Goal: Navigation & Orientation: Find specific page/section

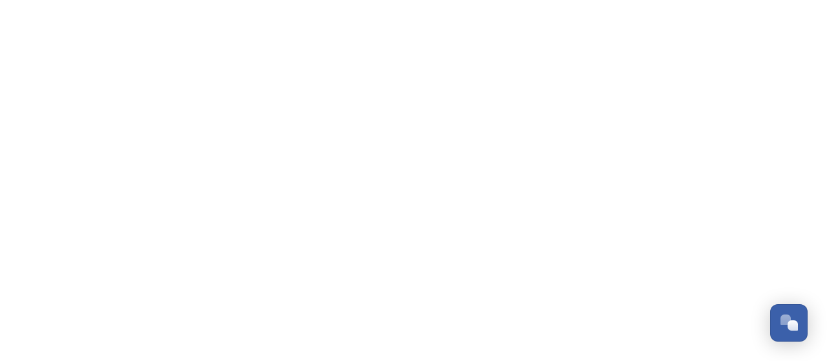
scroll to position [2407, 0]
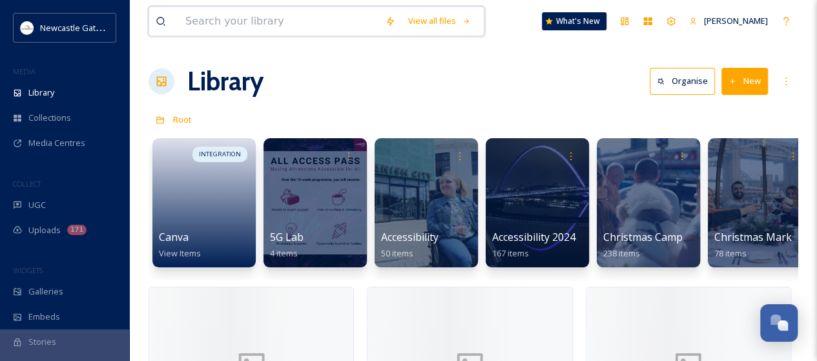
click at [204, 19] on input at bounding box center [279, 21] width 200 height 28
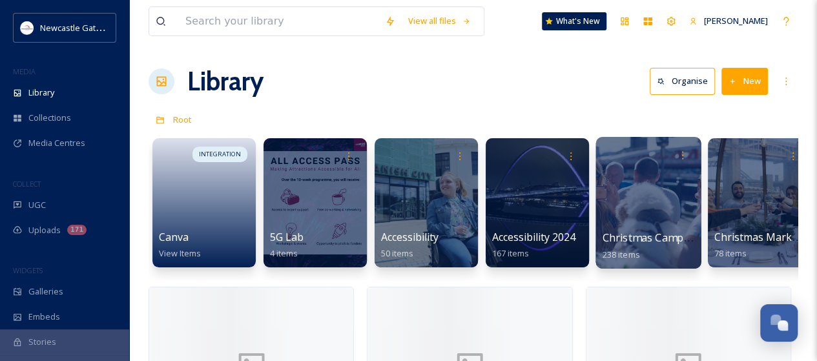
click at [642, 238] on span "Christmas Campaign" at bounding box center [654, 238] width 103 height 14
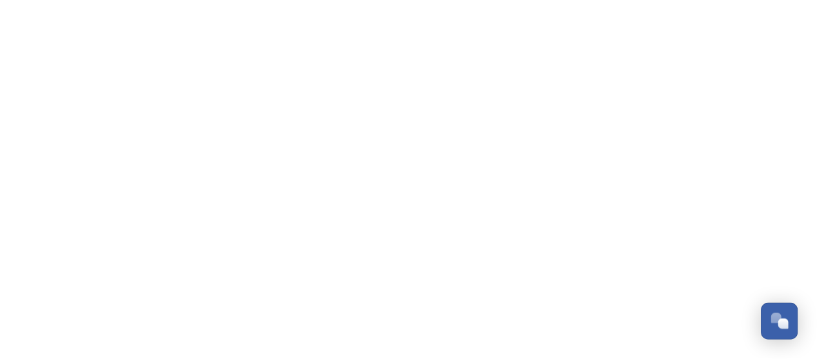
scroll to position [2407, 0]
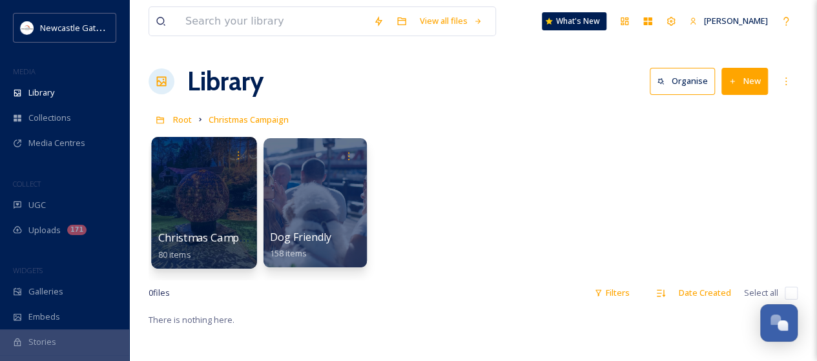
click at [208, 226] on div at bounding box center [203, 203] width 105 height 132
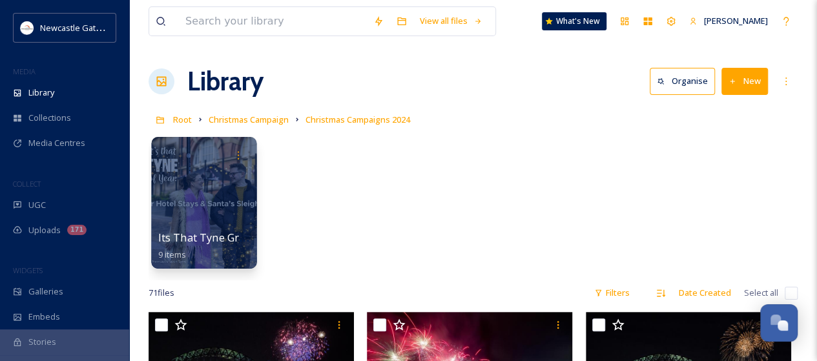
click at [224, 209] on div at bounding box center [203, 203] width 105 height 132
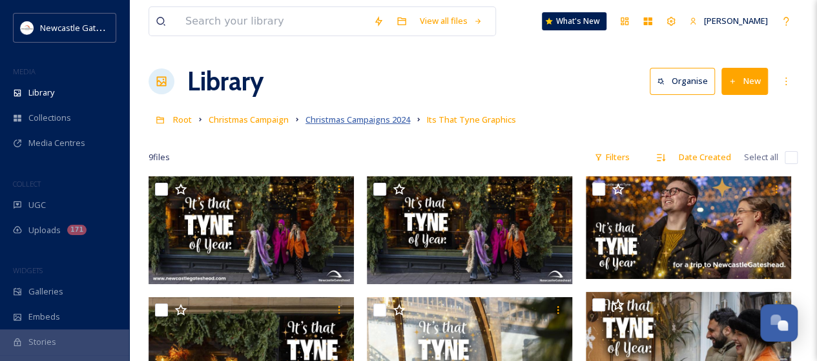
click at [333, 116] on span "Christmas Campaigns 2024" at bounding box center [358, 120] width 105 height 12
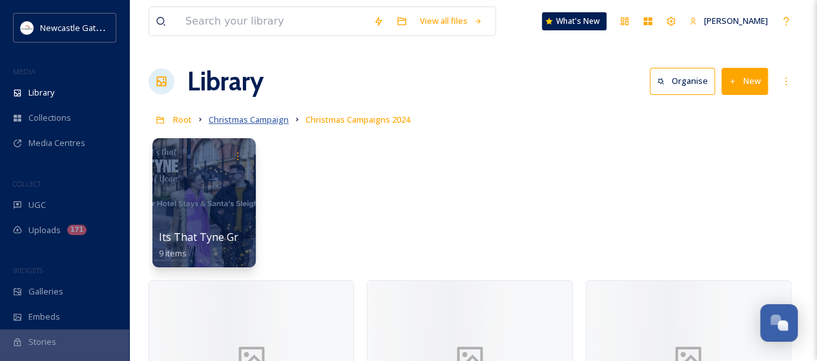
click at [258, 119] on span "Christmas Campaign" at bounding box center [249, 120] width 80 height 12
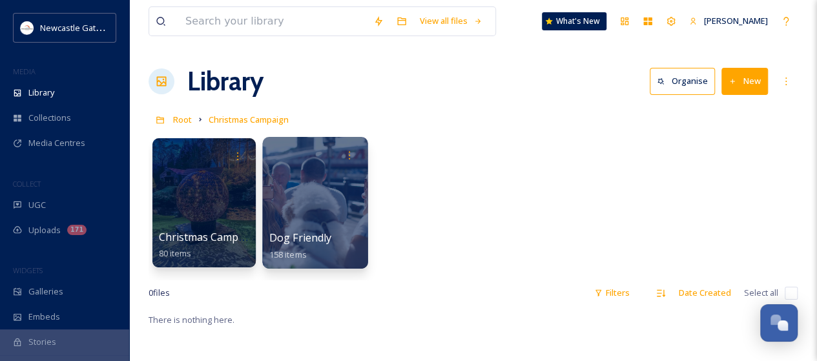
click at [336, 205] on div at bounding box center [314, 203] width 105 height 132
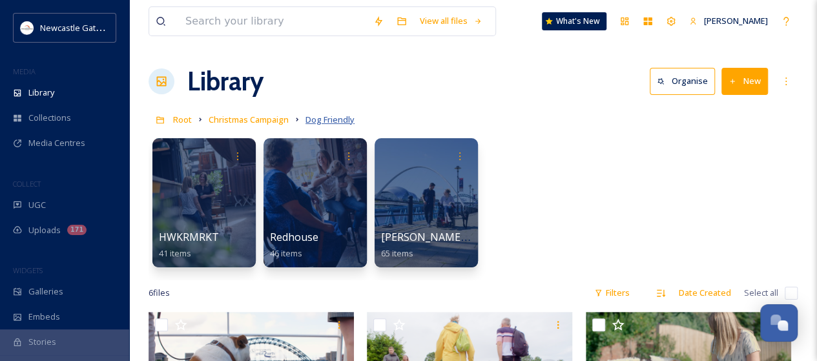
click at [338, 119] on span "Dog Friendly" at bounding box center [330, 120] width 49 height 12
click at [277, 121] on span "Christmas Campaign" at bounding box center [249, 120] width 80 height 12
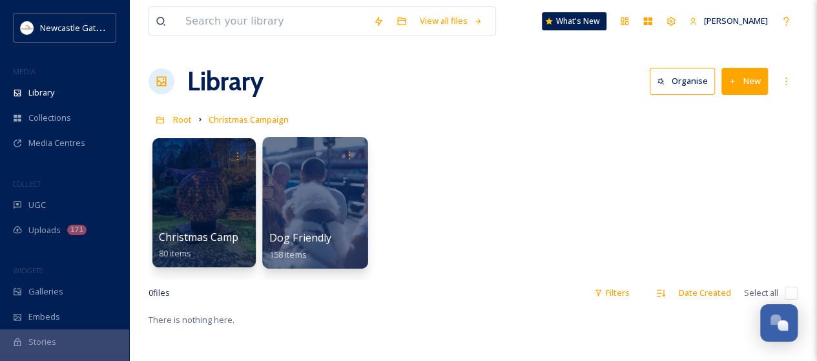
click at [322, 199] on div at bounding box center [314, 203] width 105 height 132
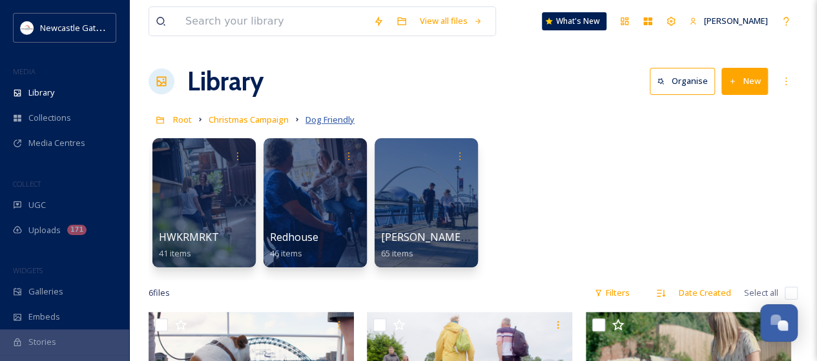
click at [315, 118] on span "Dog Friendly" at bounding box center [330, 120] width 49 height 12
click at [260, 123] on span "Christmas Campaign" at bounding box center [249, 120] width 80 height 12
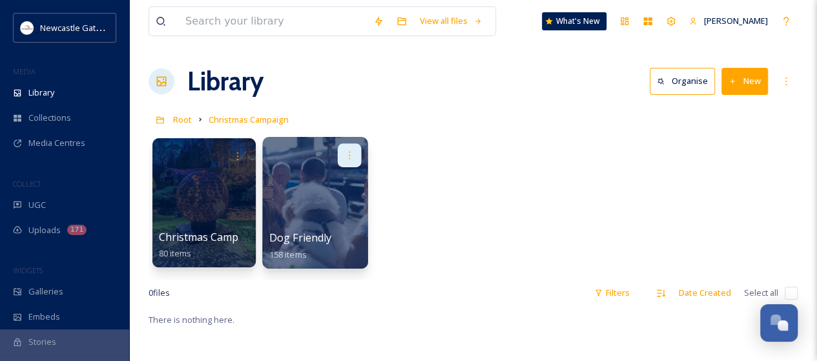
click at [345, 154] on icon at bounding box center [349, 155] width 10 height 10
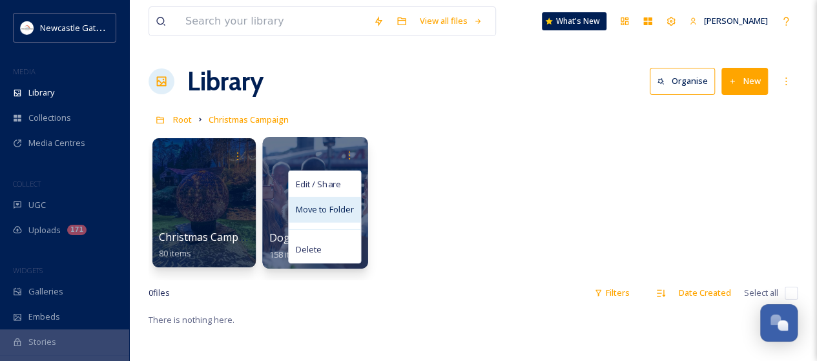
click at [338, 210] on span "Move to Folder" at bounding box center [324, 209] width 59 height 13
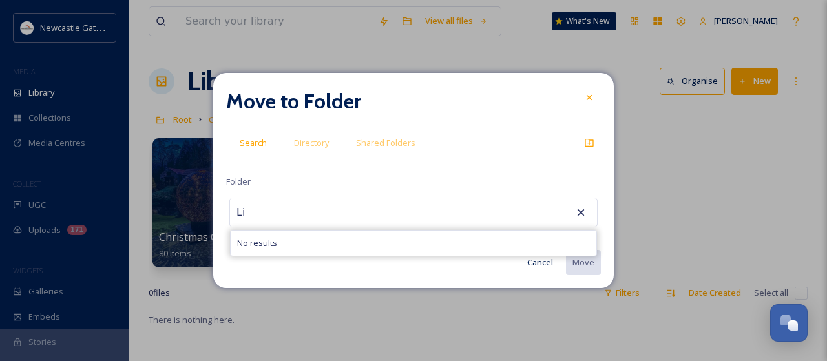
type input "L"
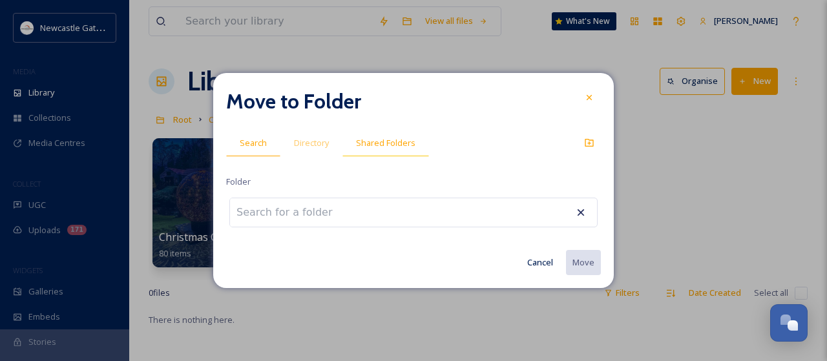
click at [389, 143] on span "Shared Folders" at bounding box center [385, 143] width 59 height 12
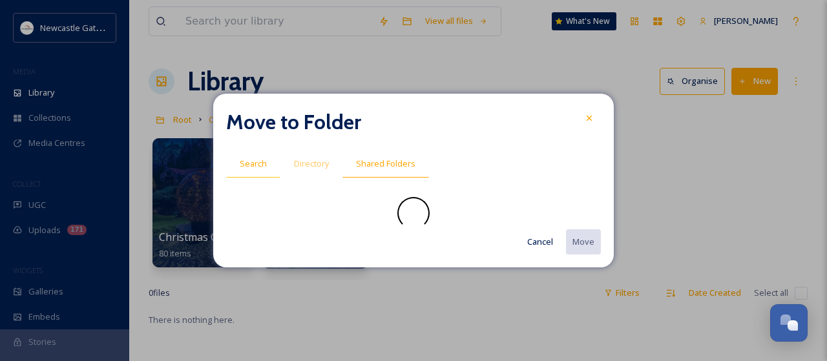
click at [256, 163] on span "Search" at bounding box center [253, 164] width 27 height 12
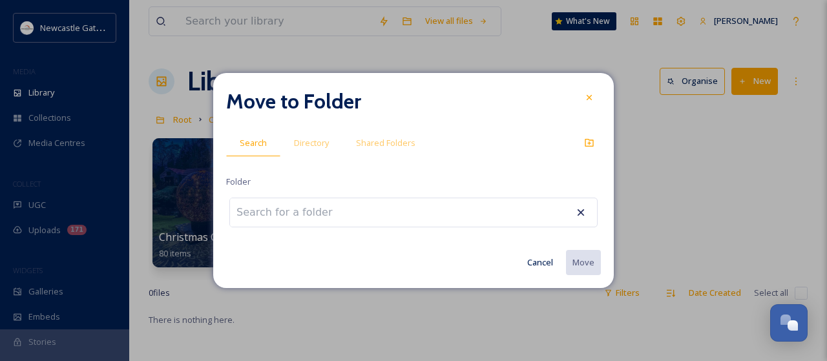
click at [300, 210] on input at bounding box center [301, 212] width 142 height 28
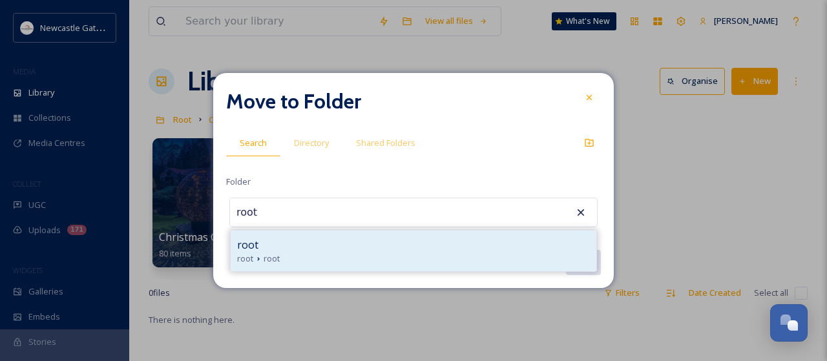
type input "root"
click at [247, 250] on span "root" at bounding box center [247, 245] width 21 height 16
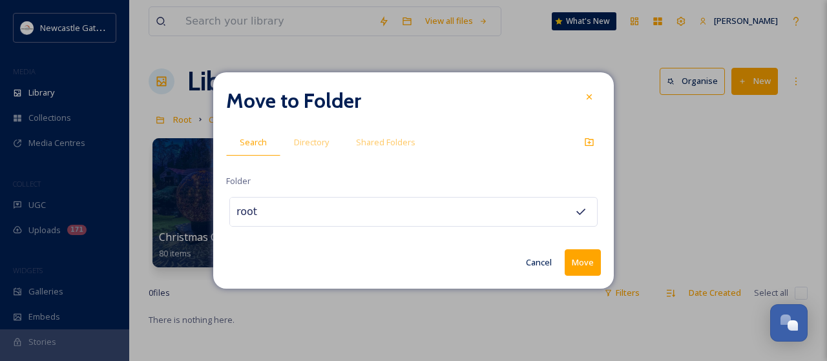
click at [589, 256] on button "Move" at bounding box center [583, 262] width 36 height 26
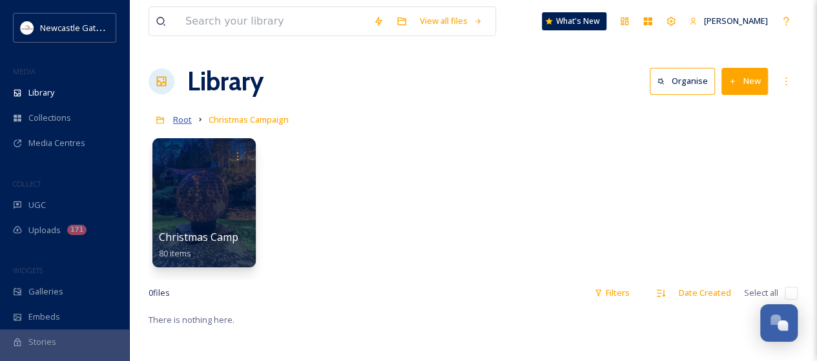
click at [180, 118] on span "Root" at bounding box center [182, 120] width 19 height 12
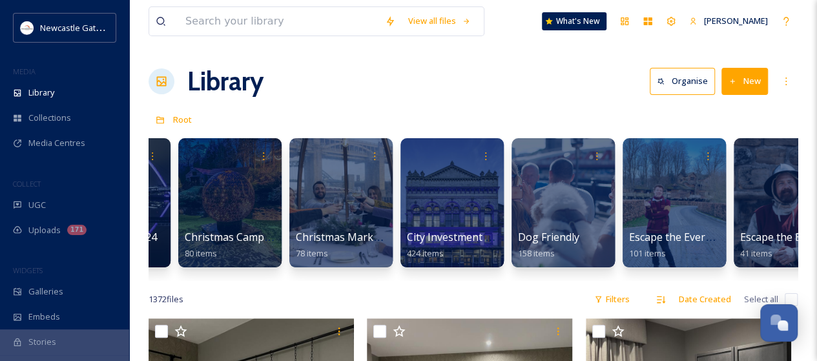
scroll to position [0, 421]
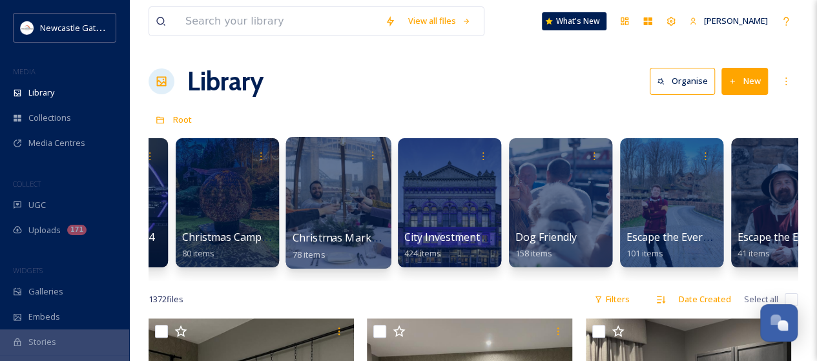
click at [348, 234] on span "Christmas Markets" at bounding box center [340, 238] width 94 height 14
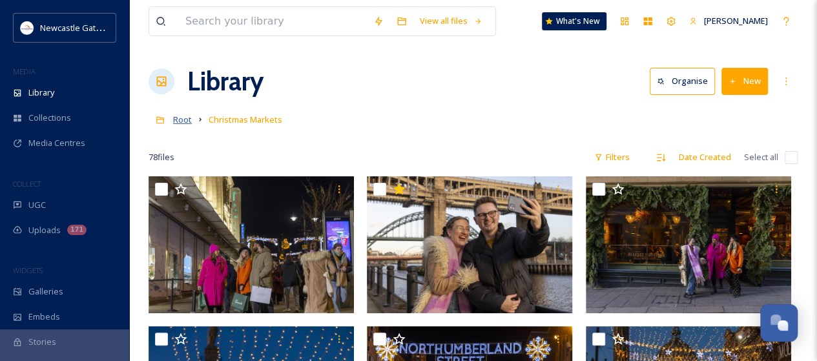
click at [183, 119] on span "Root" at bounding box center [182, 120] width 19 height 12
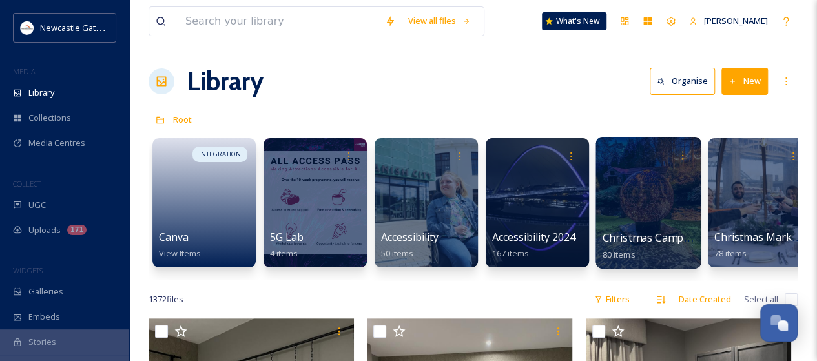
click at [656, 231] on span "Christmas Campaign" at bounding box center [654, 238] width 103 height 14
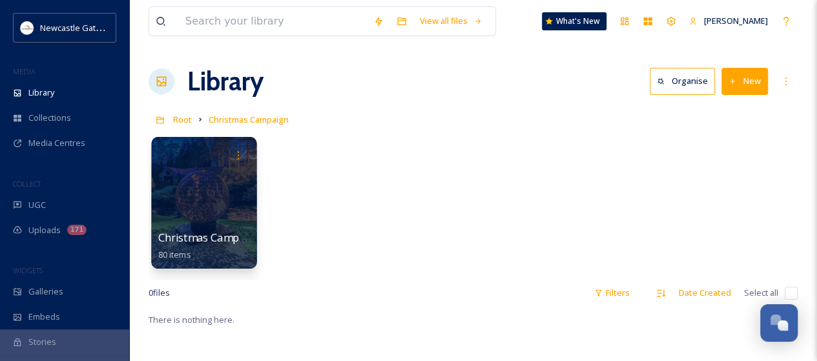
click at [214, 220] on div at bounding box center [203, 203] width 105 height 132
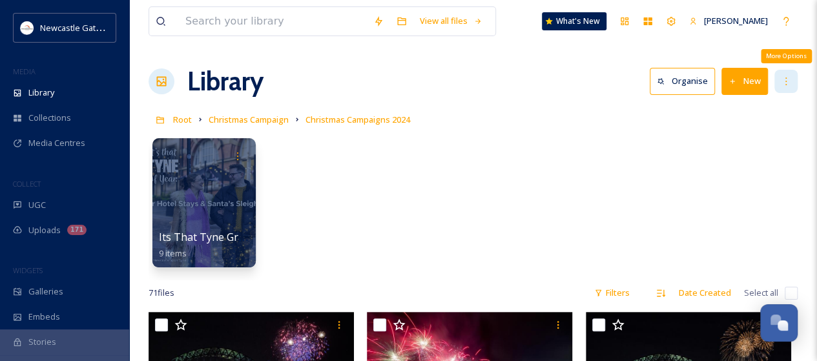
click at [793, 81] on div "More Options" at bounding box center [785, 81] width 23 height 23
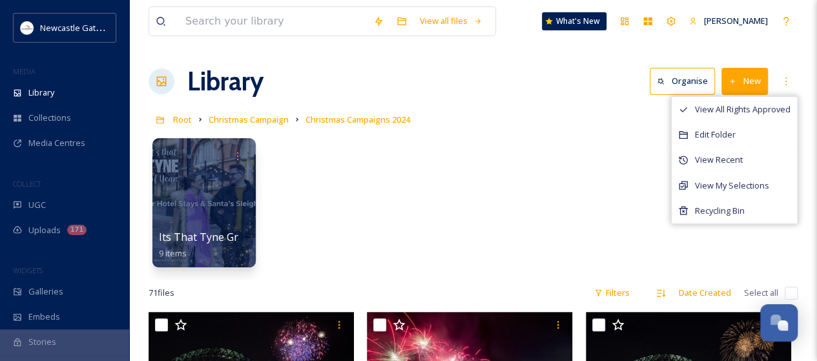
click at [597, 79] on div "Library Organise New View All Rights Approved Edit Folder View Recent View My S…" at bounding box center [473, 81] width 649 height 39
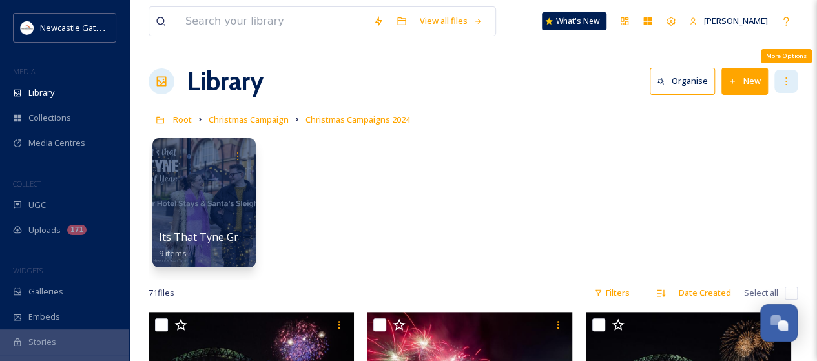
click at [788, 84] on icon at bounding box center [786, 81] width 10 height 10
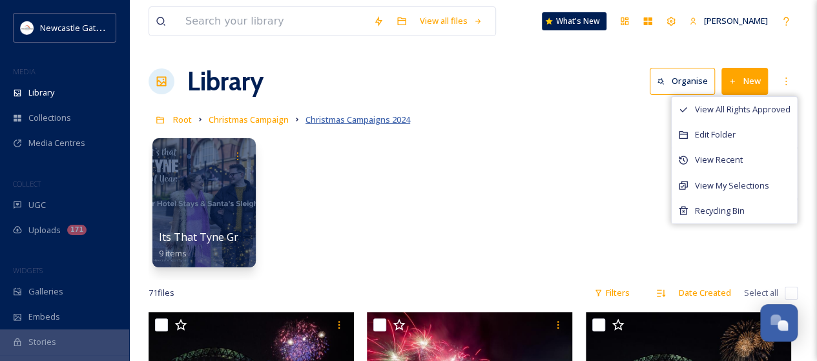
click at [367, 119] on span "Christmas Campaigns 2024" at bounding box center [358, 120] width 105 height 12
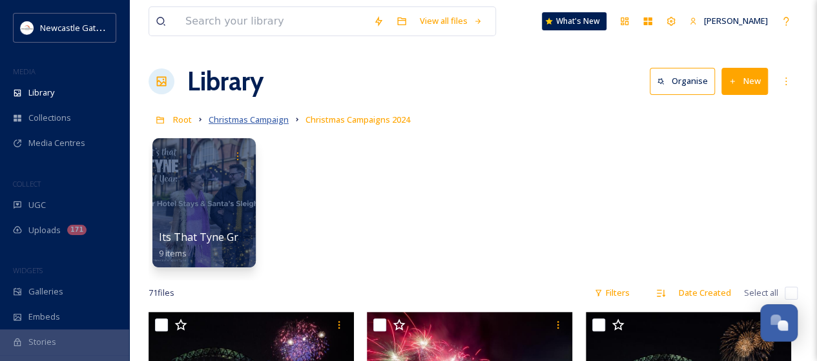
click at [268, 121] on span "Christmas Campaign" at bounding box center [249, 120] width 80 height 12
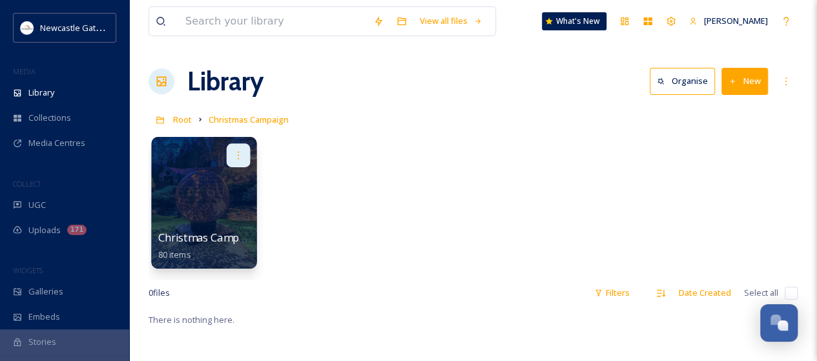
click at [236, 158] on icon at bounding box center [238, 155] width 10 height 10
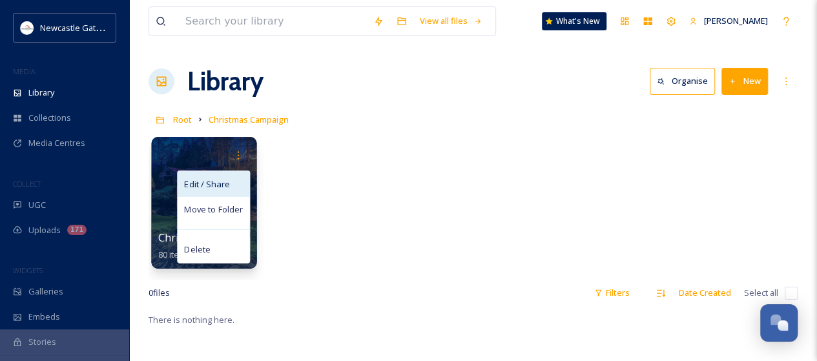
click at [218, 183] on span "Edit / Share" at bounding box center [206, 184] width 45 height 13
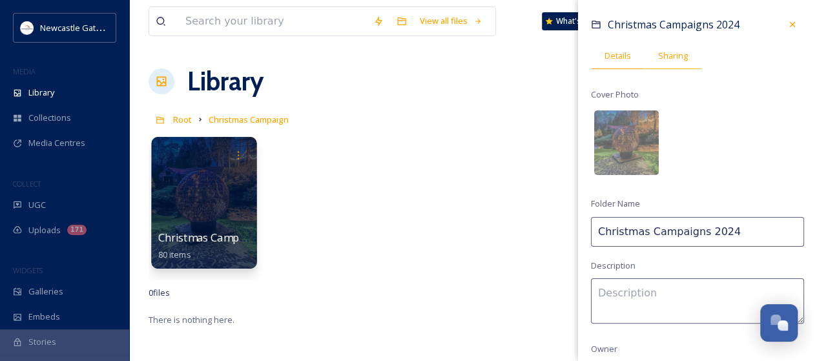
click at [672, 54] on span "Sharing" at bounding box center [673, 56] width 30 height 12
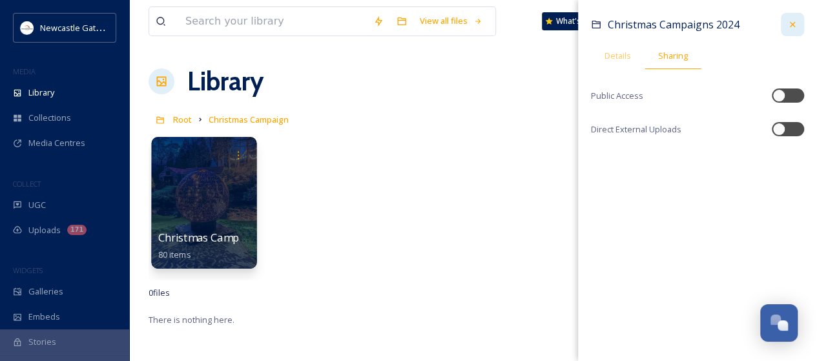
click at [793, 25] on icon at bounding box center [792, 24] width 10 height 10
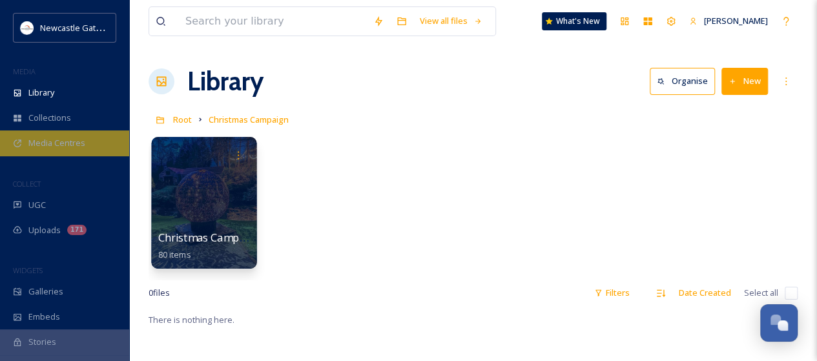
click at [61, 144] on span "Media Centres" at bounding box center [56, 143] width 57 height 12
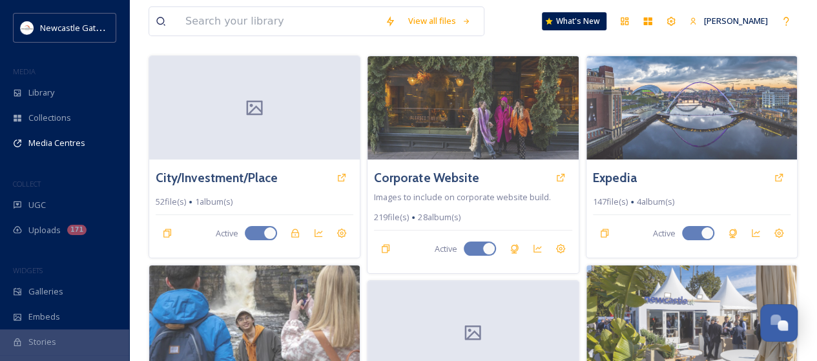
scroll to position [323, 0]
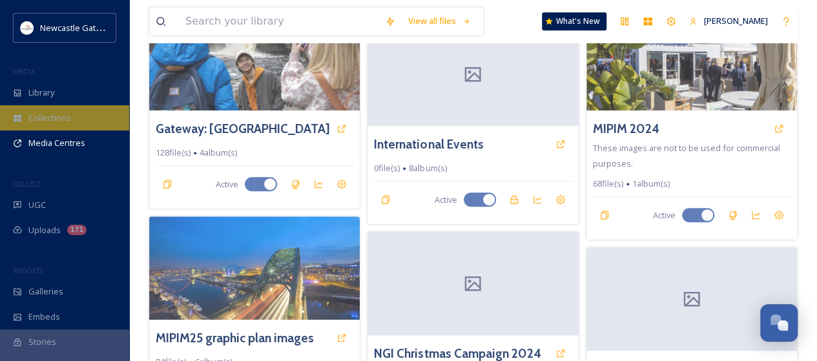
click at [52, 118] on span "Collections" at bounding box center [49, 118] width 43 height 12
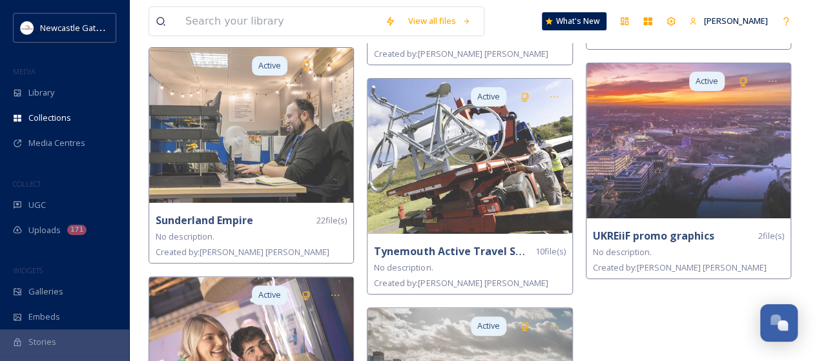
scroll to position [2728, 0]
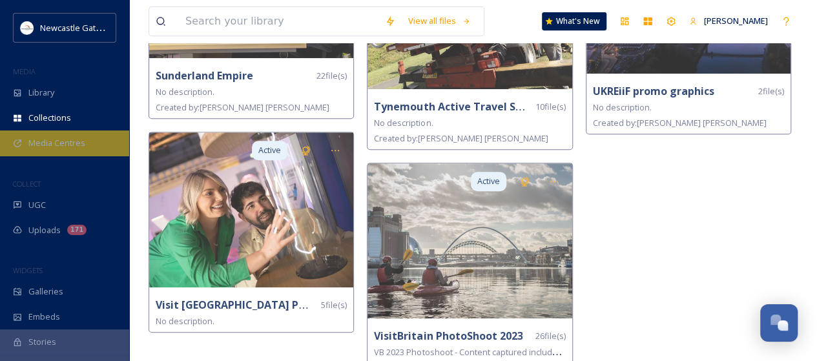
click at [61, 147] on span "Media Centres" at bounding box center [56, 143] width 57 height 12
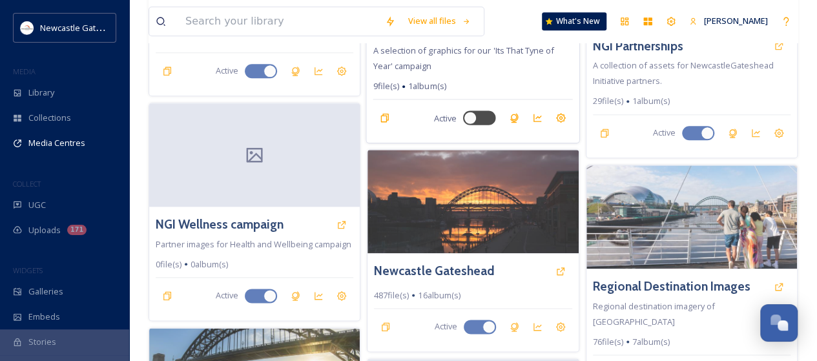
scroll to position [517, 0]
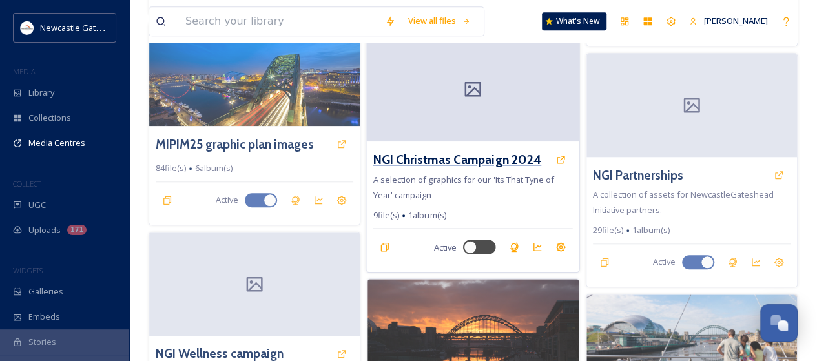
click at [495, 152] on h3 "NGI Christmas Campaign 2024" at bounding box center [457, 160] width 169 height 19
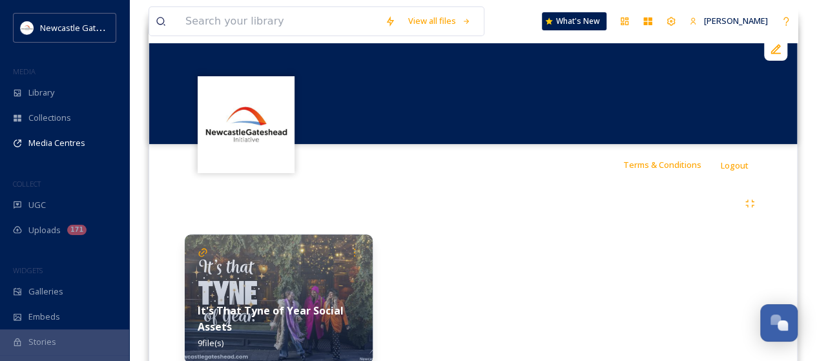
scroll to position [194, 0]
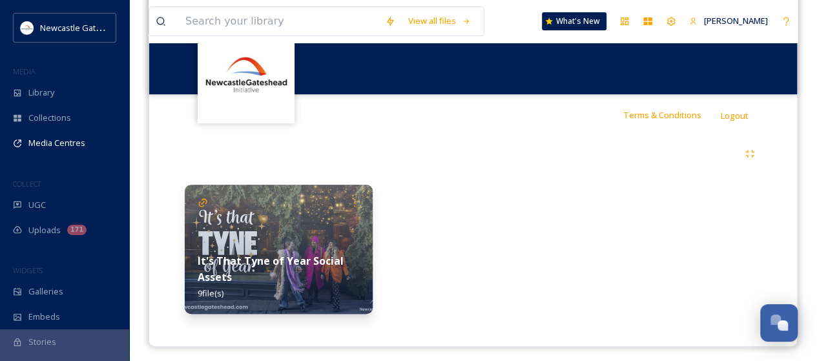
click at [340, 227] on img at bounding box center [279, 249] width 188 height 129
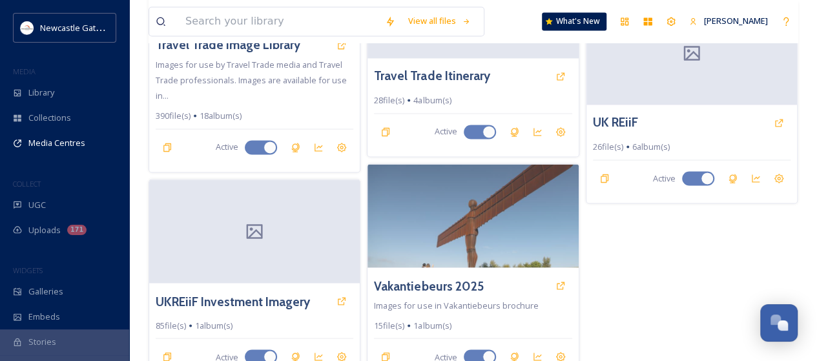
scroll to position [1066, 0]
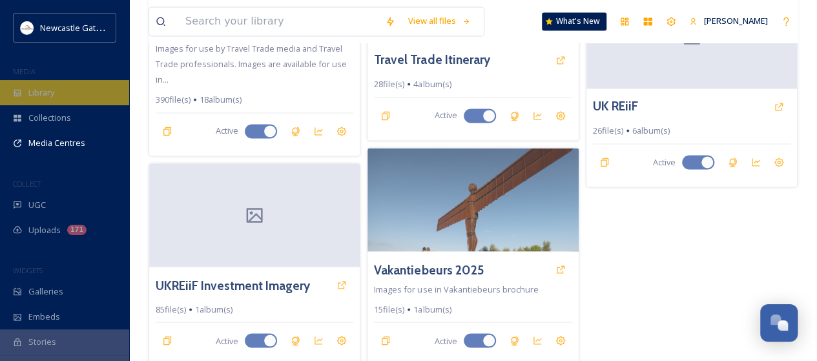
click at [41, 91] on span "Library" at bounding box center [41, 93] width 26 height 12
